Goal: Task Accomplishment & Management: Complete application form

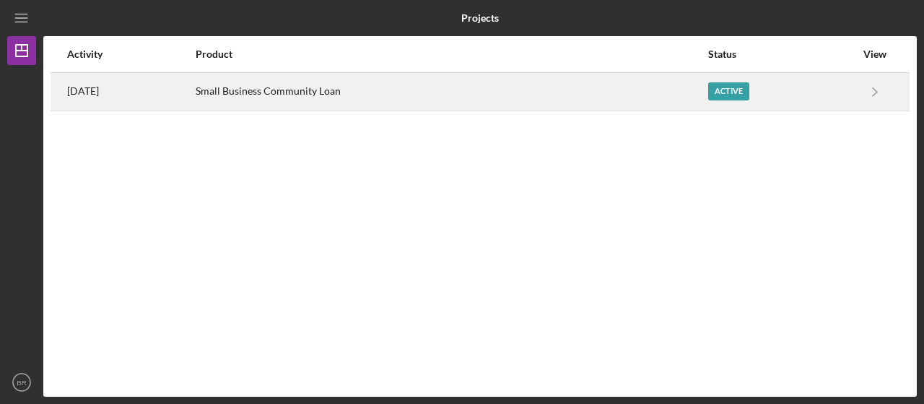
click at [404, 87] on div "Small Business Community Loan" at bounding box center [451, 92] width 511 height 36
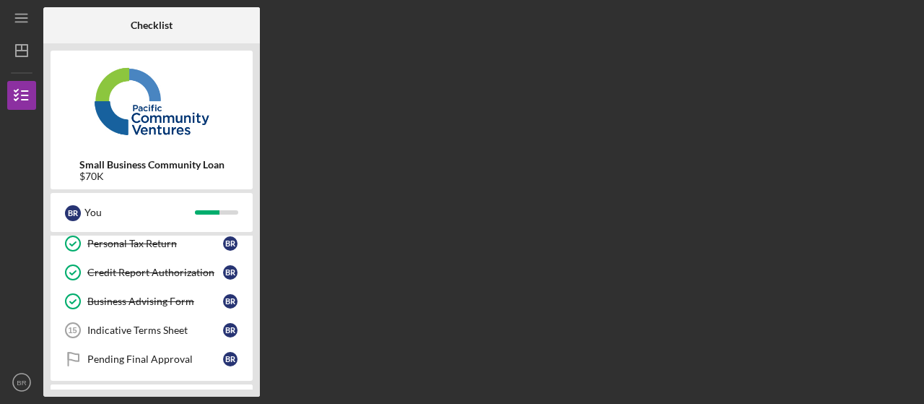
scroll to position [129, 0]
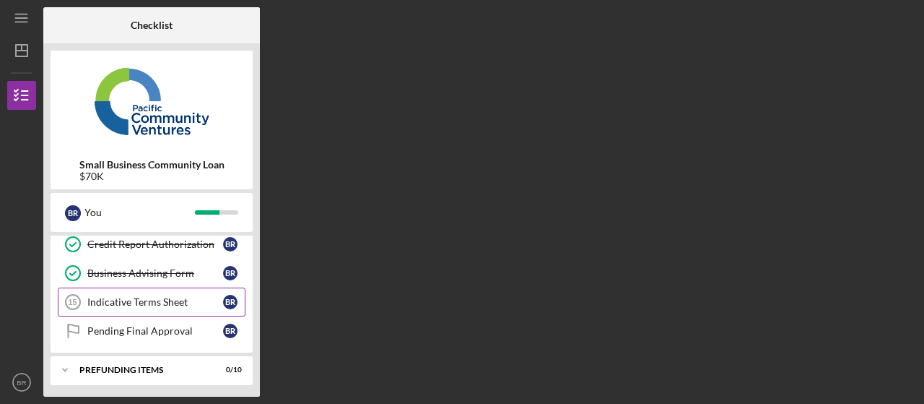
click at [110, 296] on div "Indicative Terms Sheet" at bounding box center [155, 302] width 136 height 12
